Goal: Task Accomplishment & Management: Manage account settings

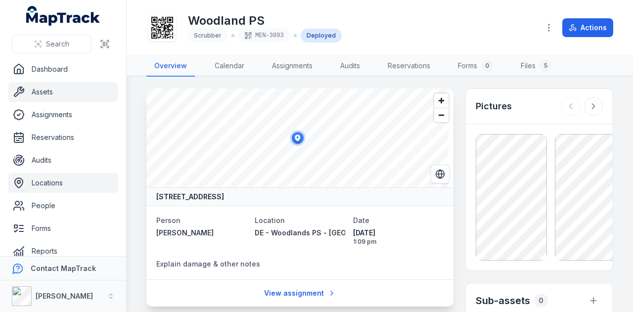
click at [60, 184] on link "Locations" at bounding box center [63, 183] width 110 height 20
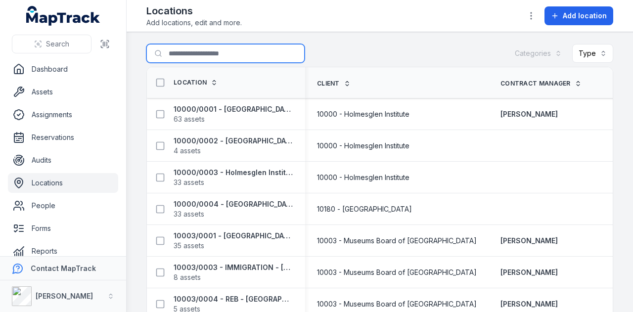
click at [192, 56] on input "Search for locations" at bounding box center [225, 53] width 158 height 19
click at [240, 55] on input "Search for locations" at bounding box center [225, 53] width 158 height 19
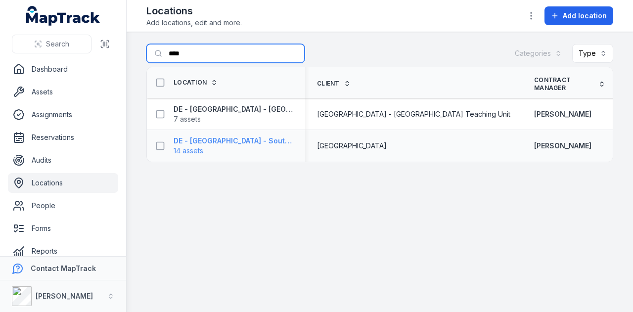
type input "****"
click at [261, 138] on strong "DE - [GEOGRAPHIC_DATA] - Southern - 89056" at bounding box center [234, 141] width 120 height 10
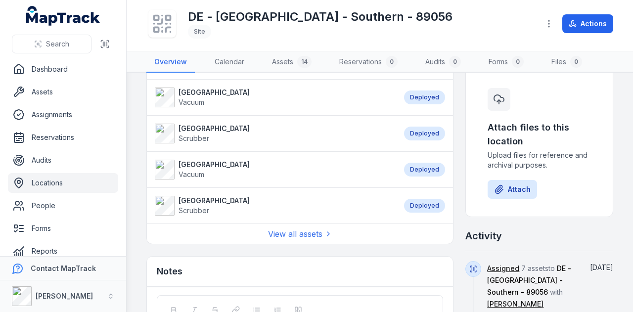
scroll to position [445, 0]
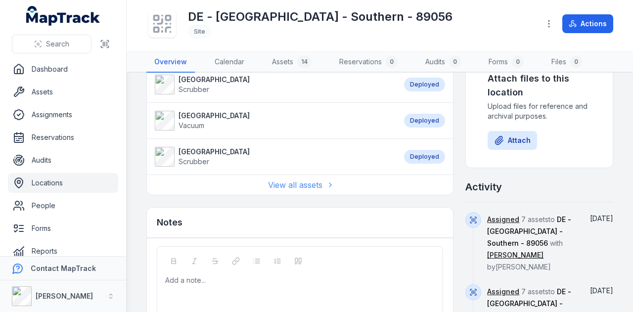
click at [319, 181] on link "View all assets" at bounding box center [300, 185] width 64 height 12
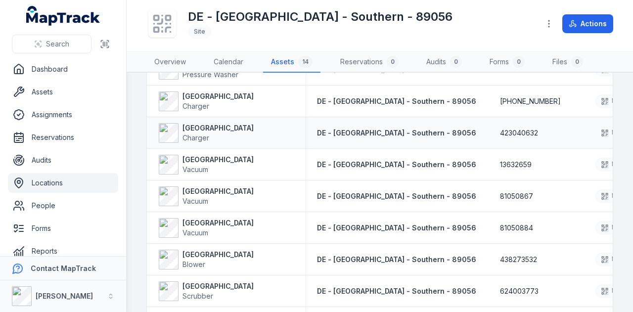
scroll to position [110, 0]
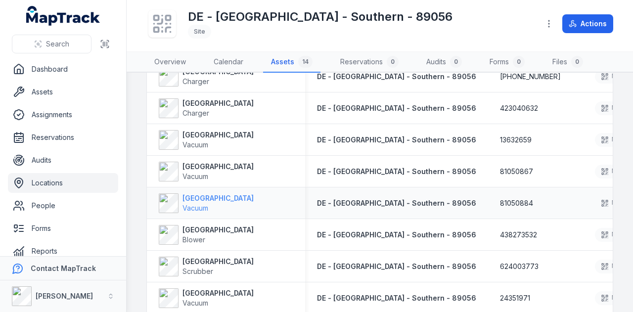
click at [217, 194] on strong "[GEOGRAPHIC_DATA]" at bounding box center [217, 198] width 71 height 10
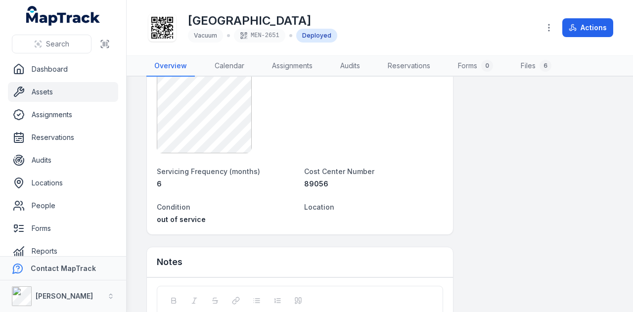
scroll to position [771, 0]
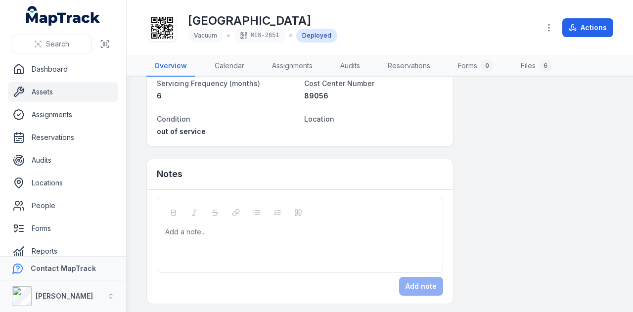
click at [214, 234] on div "Add a note..." at bounding box center [299, 247] width 269 height 40
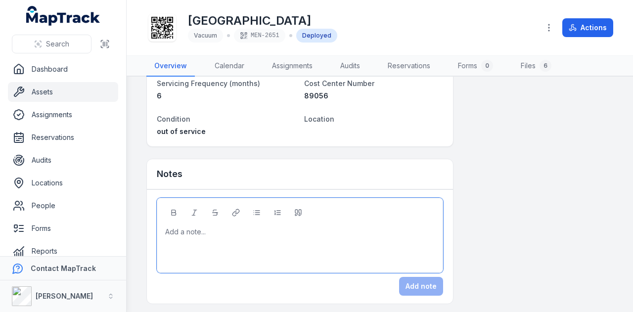
click at [243, 234] on div at bounding box center [300, 232] width 269 height 10
click at [421, 280] on button "Add note" at bounding box center [421, 286] width 44 height 19
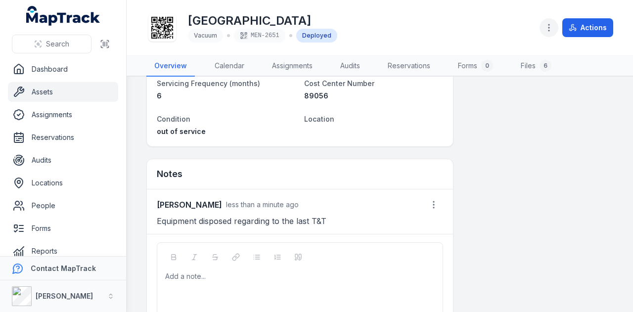
click at [549, 28] on circle "button" at bounding box center [548, 27] width 1 height 1
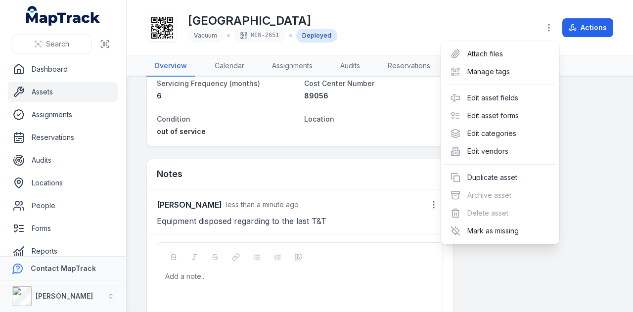
click at [585, 116] on div "Toggle Navigation [GEOGRAPHIC_DATA] Vacuum MEN-2651 Deployed Actions Overview C…" at bounding box center [380, 156] width 506 height 312
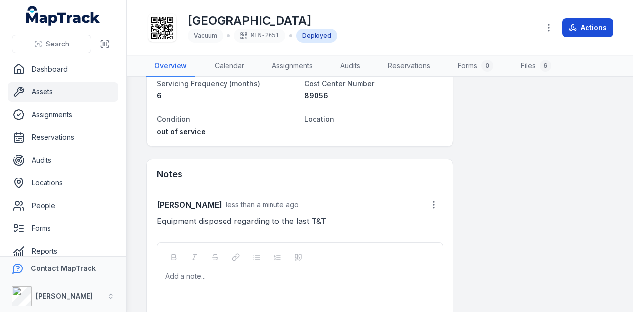
click at [575, 26] on icon at bounding box center [573, 28] width 8 height 8
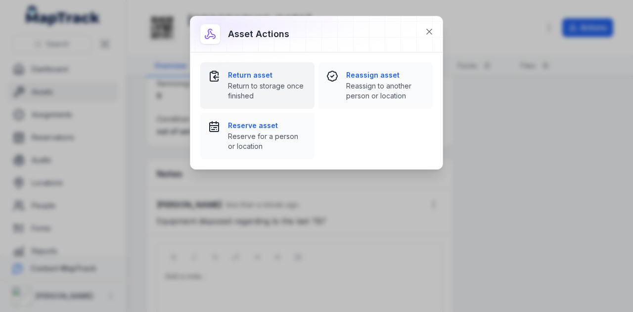
click at [280, 80] on div "Return asset Return to storage once finished" at bounding box center [267, 85] width 79 height 31
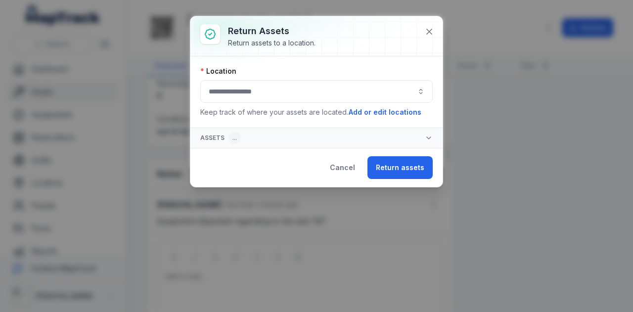
click at [303, 95] on button "button" at bounding box center [316, 91] width 232 height 23
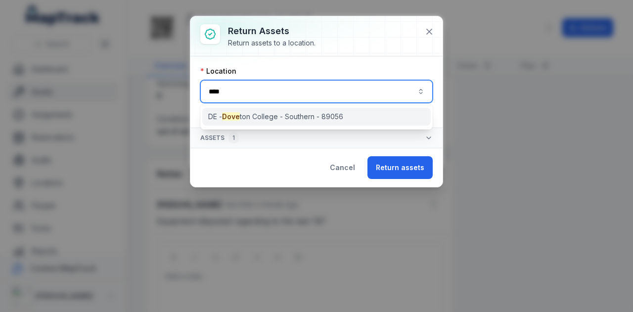
type input "****"
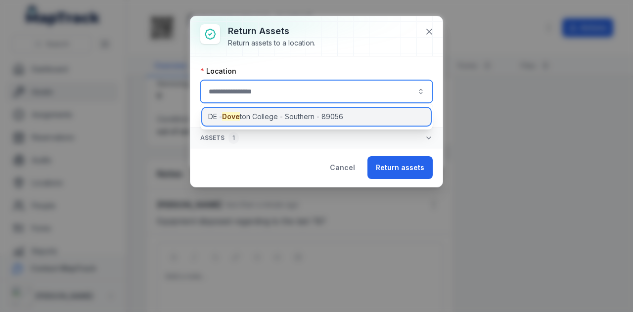
click at [332, 117] on span "DE - [GEOGRAPHIC_DATA] - Southern - 89056" at bounding box center [275, 117] width 135 height 10
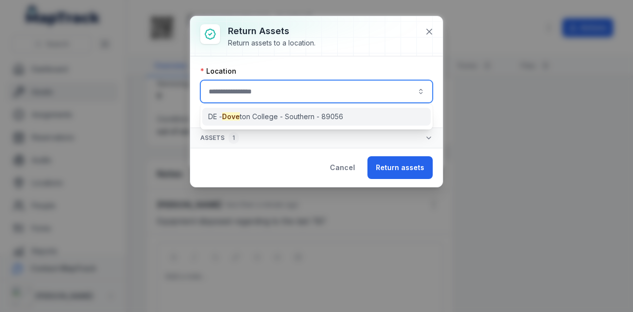
type input "**********"
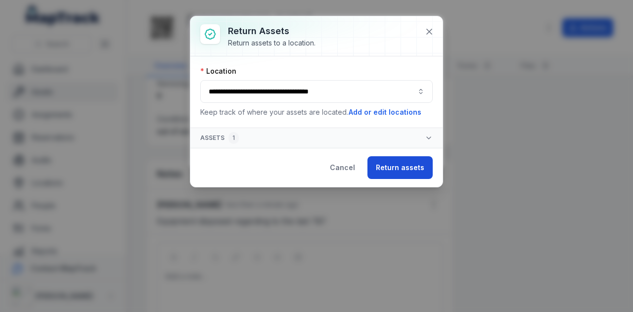
click at [410, 166] on button "Return assets" at bounding box center [399, 167] width 65 height 23
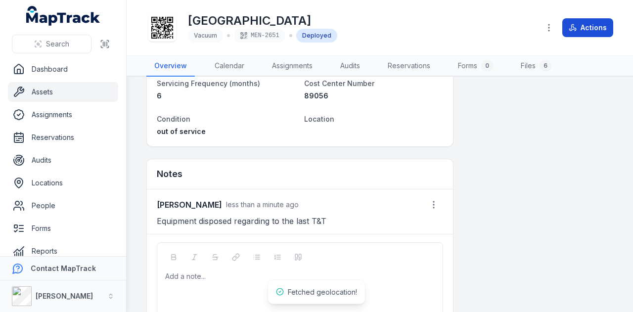
click at [593, 24] on button "Actions" at bounding box center [587, 27] width 51 height 19
